Goal: Navigation & Orientation: Find specific page/section

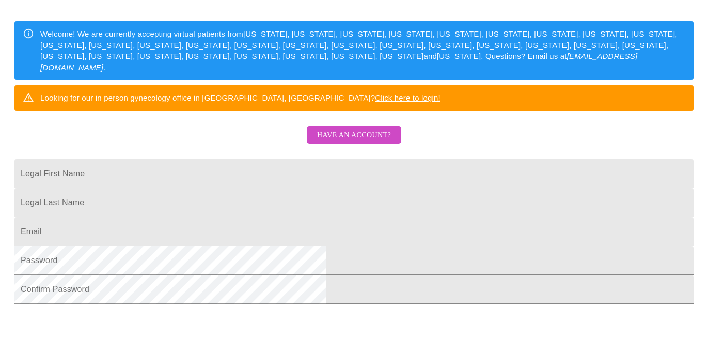
scroll to position [155, 0]
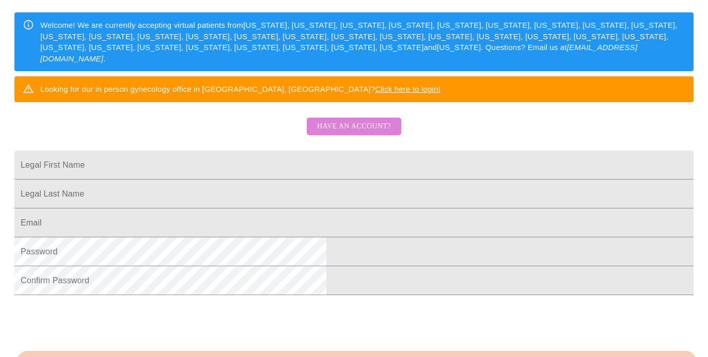
click at [358, 133] on span "Have an account?" at bounding box center [354, 126] width 74 height 13
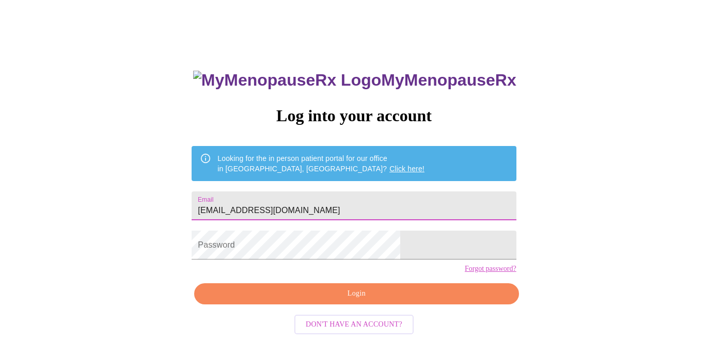
type input "cr_mcnulty@msn.com"
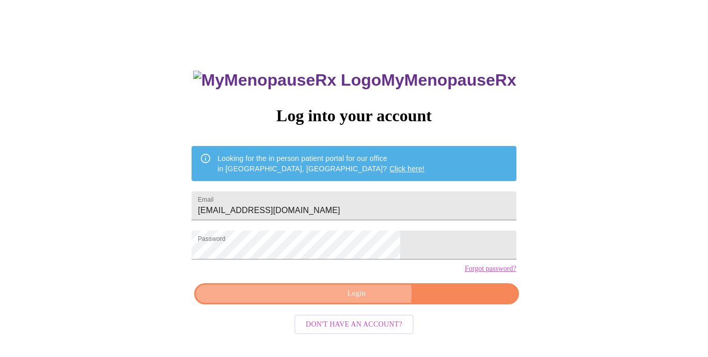
click at [362, 301] on span "Login" at bounding box center [356, 294] width 301 height 13
click at [325, 301] on span "Login" at bounding box center [356, 294] width 301 height 13
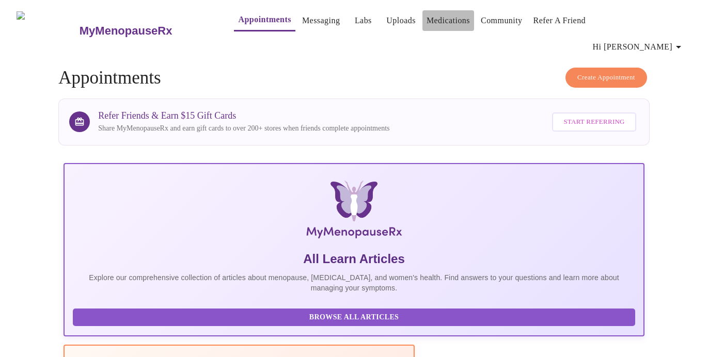
click at [427, 20] on link "Medications" at bounding box center [448, 20] width 43 height 14
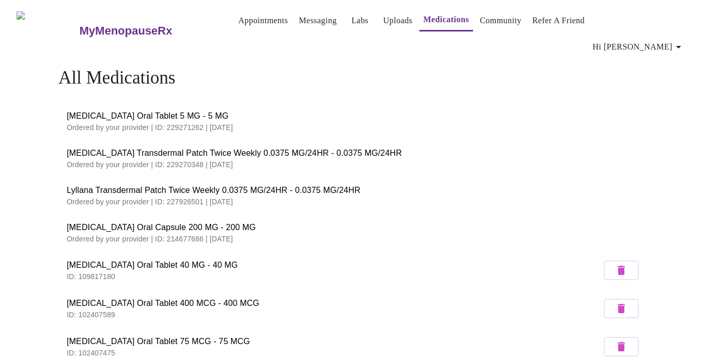
click at [393, 184] on span "Lyllana Transdermal Patch Twice Weekly 0.0375 MG/24HR - 0.0375 MG/24HR" at bounding box center [354, 190] width 575 height 12
